Goal: Information Seeking & Learning: Learn about a topic

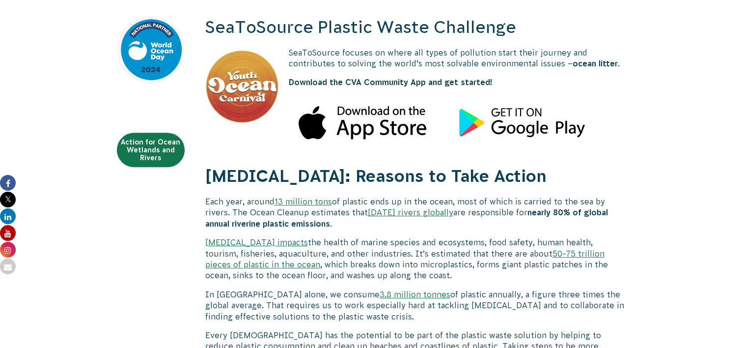
scroll to position [351, 0]
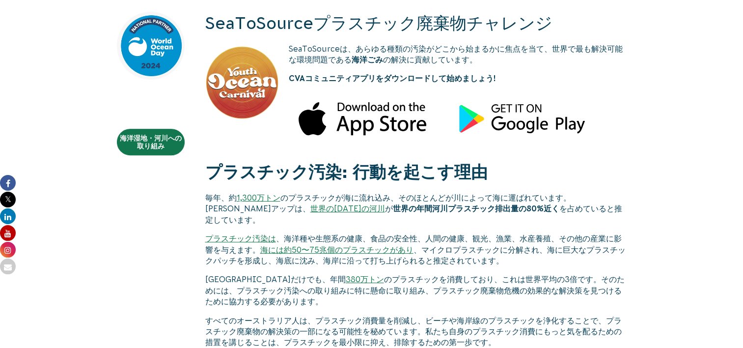
drag, startPoint x: 642, startPoint y: 186, endPoint x: 678, endPoint y: 206, distance: 41.4
drag, startPoint x: 721, startPoint y: 0, endPoint x: 176, endPoint y: 272, distance: 608.8
drag, startPoint x: 185, startPoint y: 229, endPoint x: 160, endPoint y: 198, distance: 39.1
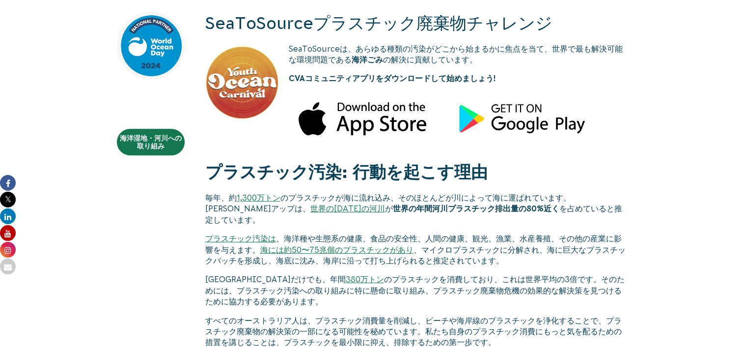
click at [155, 148] on link "海洋湿地・河川への取り組み" at bounding box center [151, 142] width 68 height 27
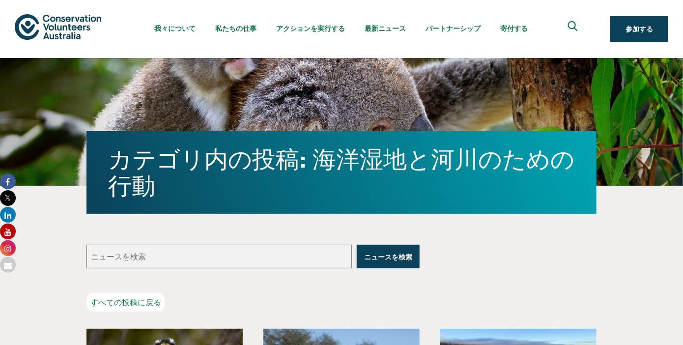
click at [554, 302] on div "すべての投稿に戻る" at bounding box center [341, 303] width 510 height 21
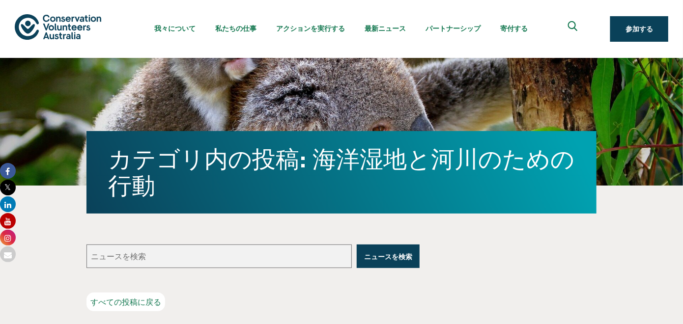
click at [504, 245] on div "ニュースを検索 ニュースを検索 すべての投稿に戻る" at bounding box center [341, 279] width 531 height 69
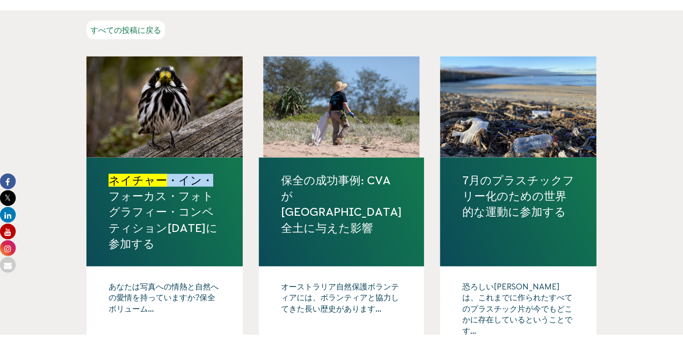
scroll to position [284, 0]
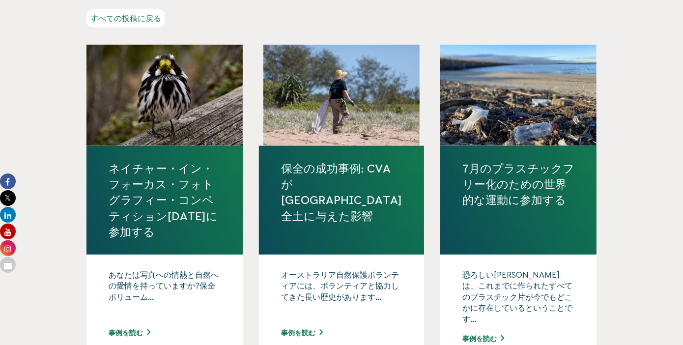
drag, startPoint x: 672, startPoint y: 0, endPoint x: 656, endPoint y: 48, distance: 50.3
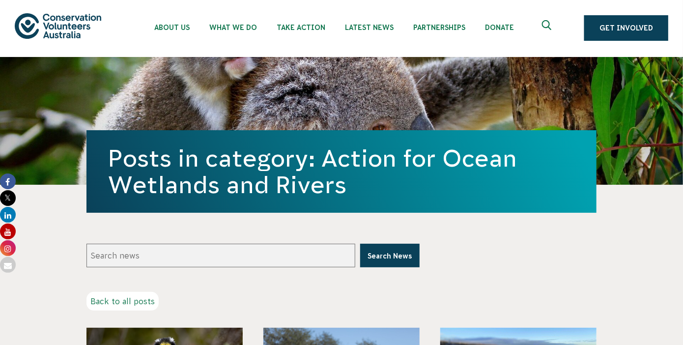
scroll to position [0, 0]
